Goal: Task Accomplishment & Management: Complete application form

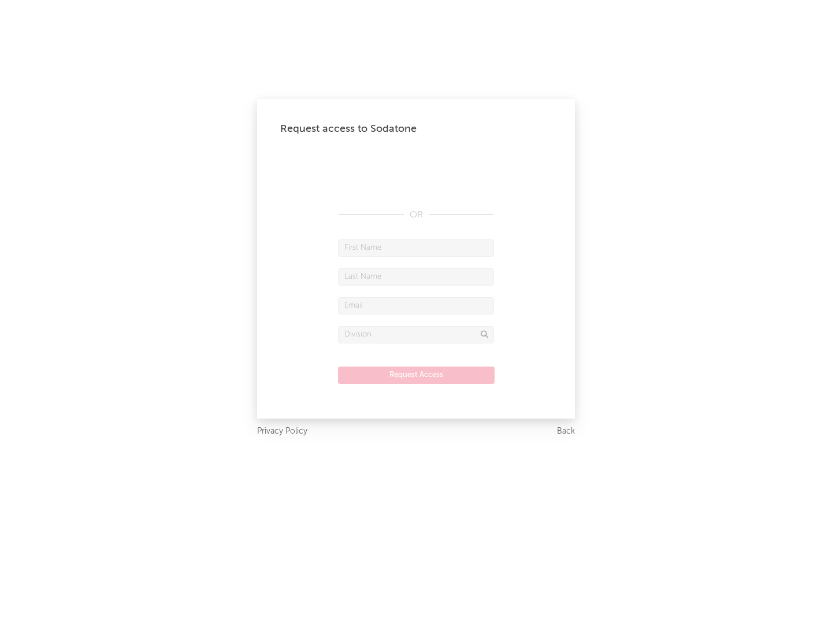
click at [416, 247] on input "text" at bounding box center [416, 247] width 156 height 17
type input "[PERSON_NAME]"
click at [416, 276] on input "text" at bounding box center [416, 276] width 156 height 17
type input "[PERSON_NAME]"
click at [416, 305] on input "text" at bounding box center [416, 305] width 156 height 17
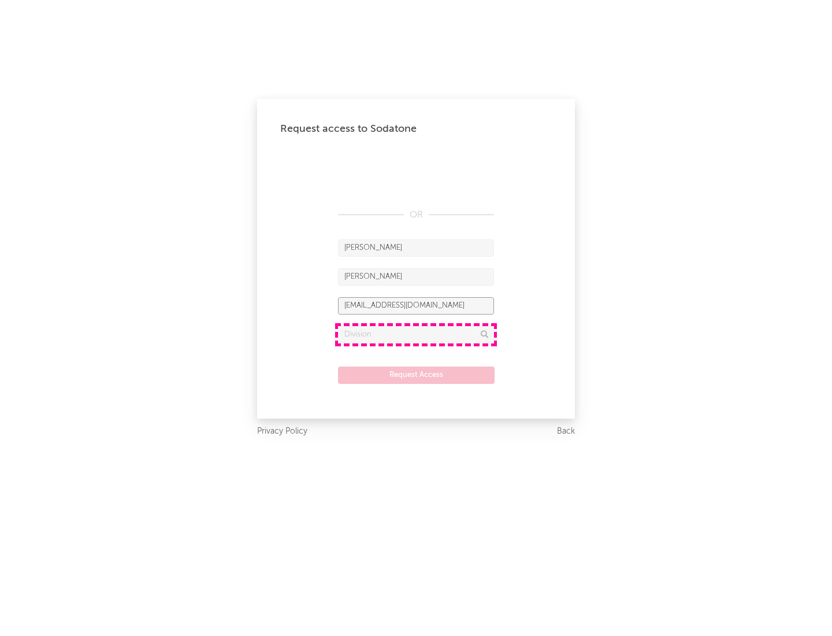
type input "[EMAIL_ADDRESS][DOMAIN_NAME]"
click at [416, 334] on input "text" at bounding box center [416, 334] width 156 height 17
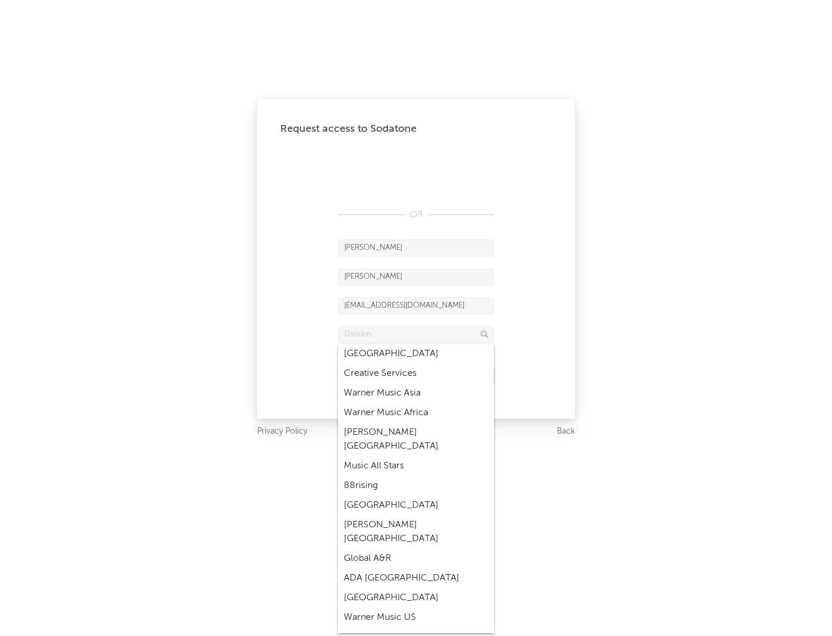
click at [416, 456] on div "Music All Stars" at bounding box center [416, 466] width 156 height 20
type input "Music All Stars"
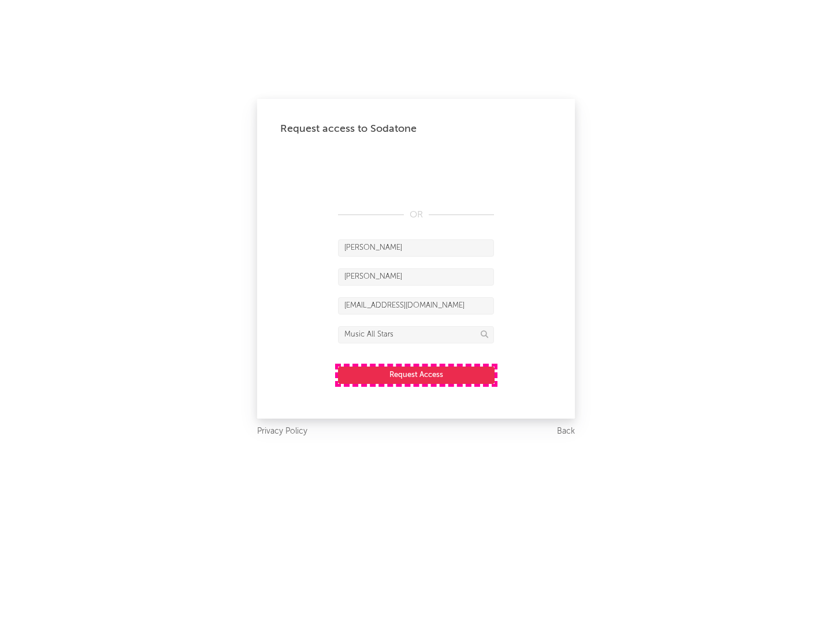
click at [416, 374] on button "Request Access" at bounding box center [416, 374] width 157 height 17
